Goal: Information Seeking & Learning: Learn about a topic

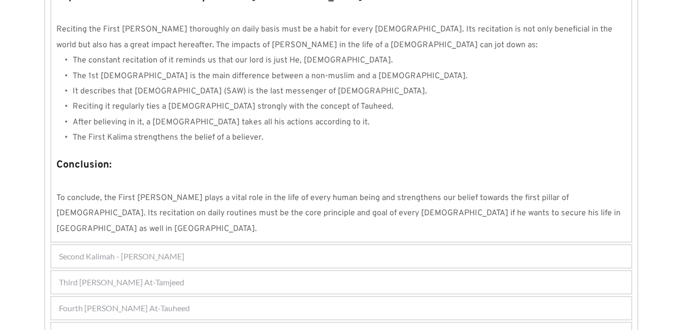
click at [85, 276] on span "Third [PERSON_NAME] At-Tamjeed" at bounding box center [121, 282] width 125 height 12
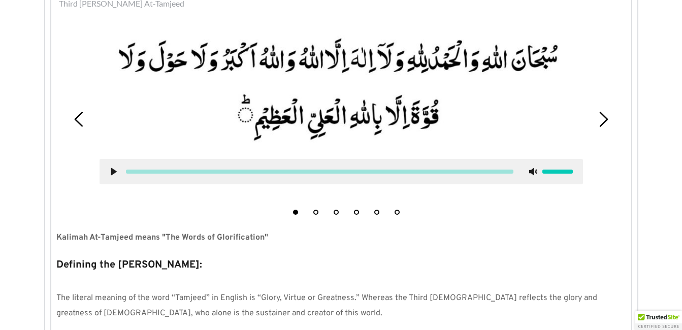
scroll to position [299, 0]
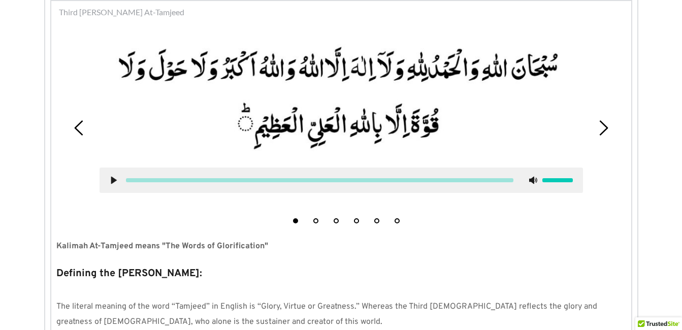
click at [314, 220] on button "2" at bounding box center [315, 220] width 5 height 5
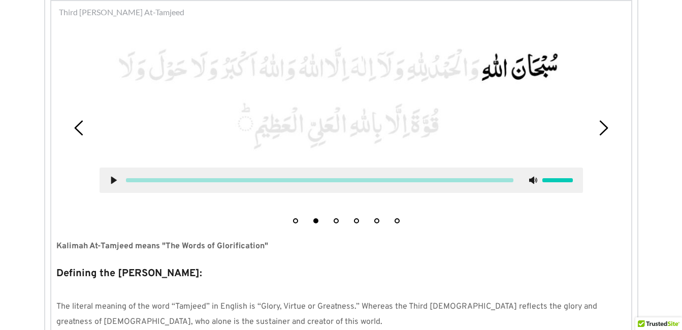
click at [112, 178] on use at bounding box center [114, 181] width 6 height 8
click at [112, 178] on use at bounding box center [113, 181] width 7 height 8
click at [337, 221] on button "3" at bounding box center [336, 220] width 5 height 5
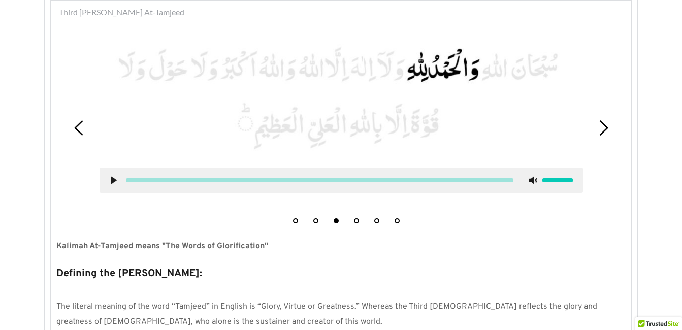
click at [110, 176] on icon at bounding box center [114, 180] width 8 height 8
click at [113, 179] on use at bounding box center [113, 181] width 7 height 8
click at [358, 222] on button "4" at bounding box center [356, 220] width 5 height 5
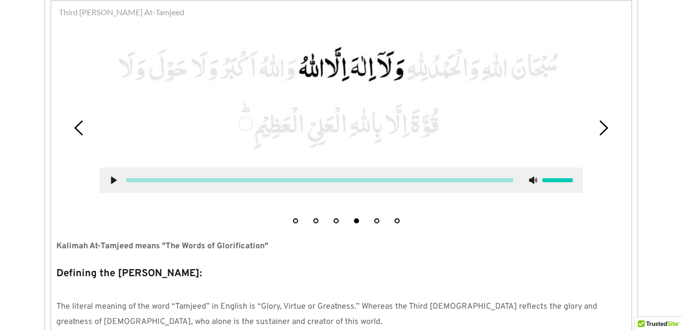
click at [110, 178] on icon at bounding box center [114, 180] width 8 height 8
click at [110, 178] on use at bounding box center [113, 181] width 7 height 8
click at [376, 219] on button "5" at bounding box center [376, 220] width 5 height 5
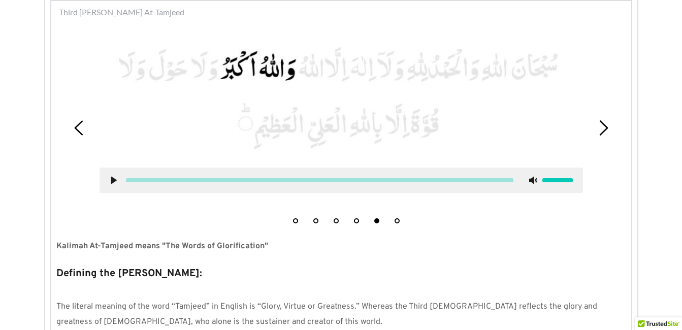
click at [112, 181] on use at bounding box center [114, 181] width 6 height 8
click at [112, 180] on use at bounding box center [113, 181] width 7 height 8
click at [398, 223] on button "6" at bounding box center [397, 220] width 5 height 5
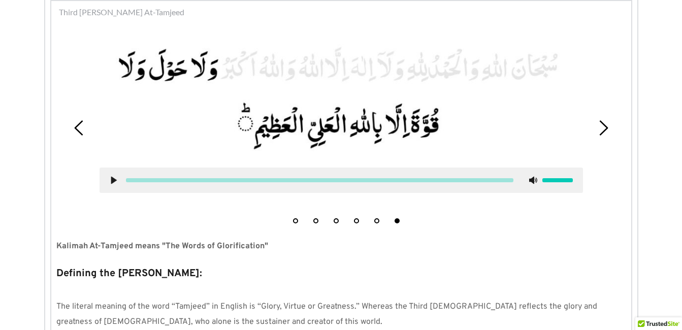
click at [294, 219] on button "1" at bounding box center [295, 220] width 5 height 5
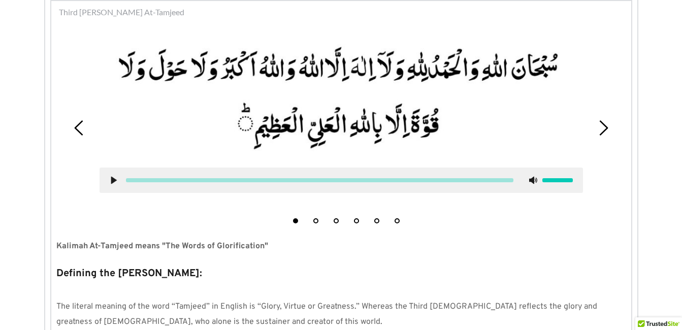
click at [400, 221] on li "6" at bounding box center [397, 218] width 10 height 10
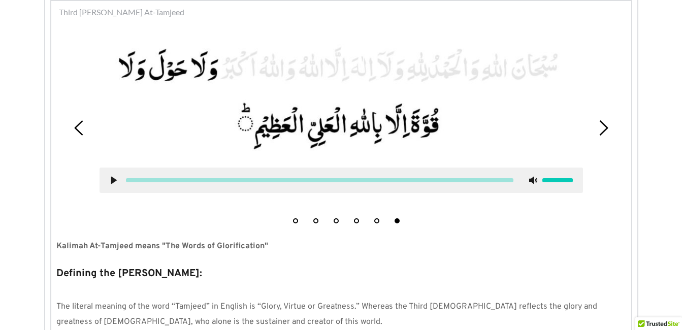
click at [113, 179] on use at bounding box center [114, 181] width 6 height 8
click at [113, 178] on icon at bounding box center [114, 180] width 8 height 8
click at [113, 175] on div at bounding box center [342, 180] width 484 height 25
click at [112, 179] on use at bounding box center [114, 181] width 6 height 8
click at [112, 179] on use at bounding box center [113, 181] width 7 height 8
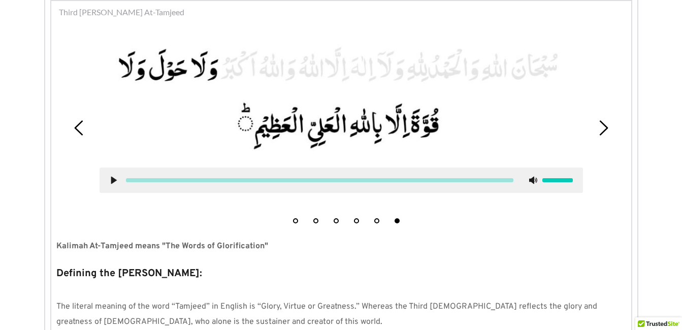
click at [113, 181] on use at bounding box center [114, 181] width 6 height 8
click at [112, 180] on use at bounding box center [113, 181] width 7 height 8
click at [112, 180] on use at bounding box center [114, 181] width 6 height 8
click at [112, 180] on use at bounding box center [113, 181] width 7 height 8
